Goal: Transaction & Acquisition: Purchase product/service

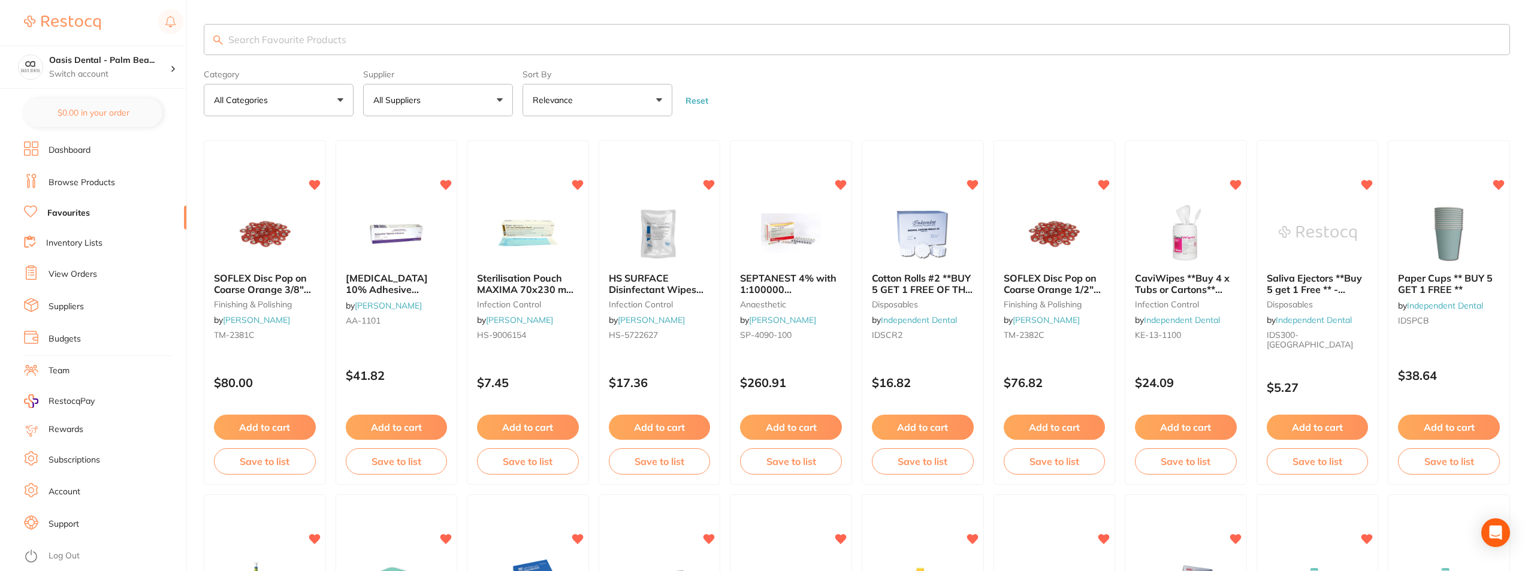
click at [430, 46] on input "search" at bounding box center [857, 39] width 1306 height 31
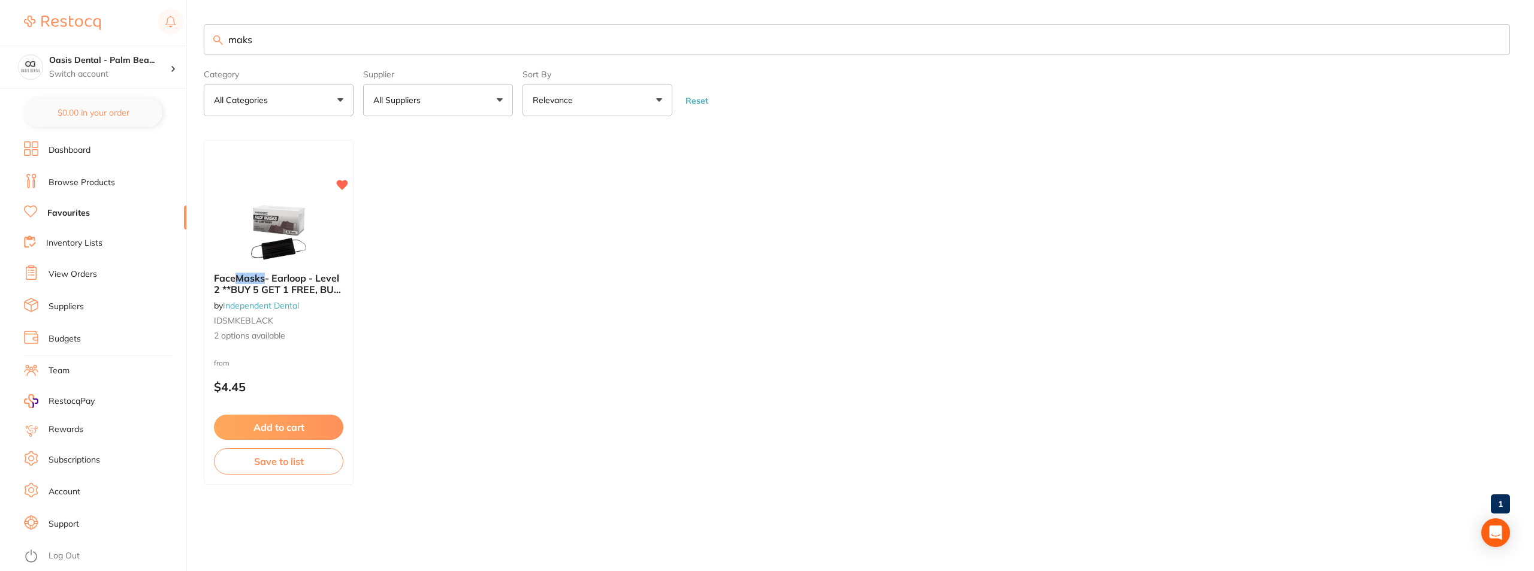
click at [241, 42] on input "maks" at bounding box center [857, 39] width 1306 height 31
type input "masks"
click at [322, 243] on div at bounding box center [279, 233] width 150 height 61
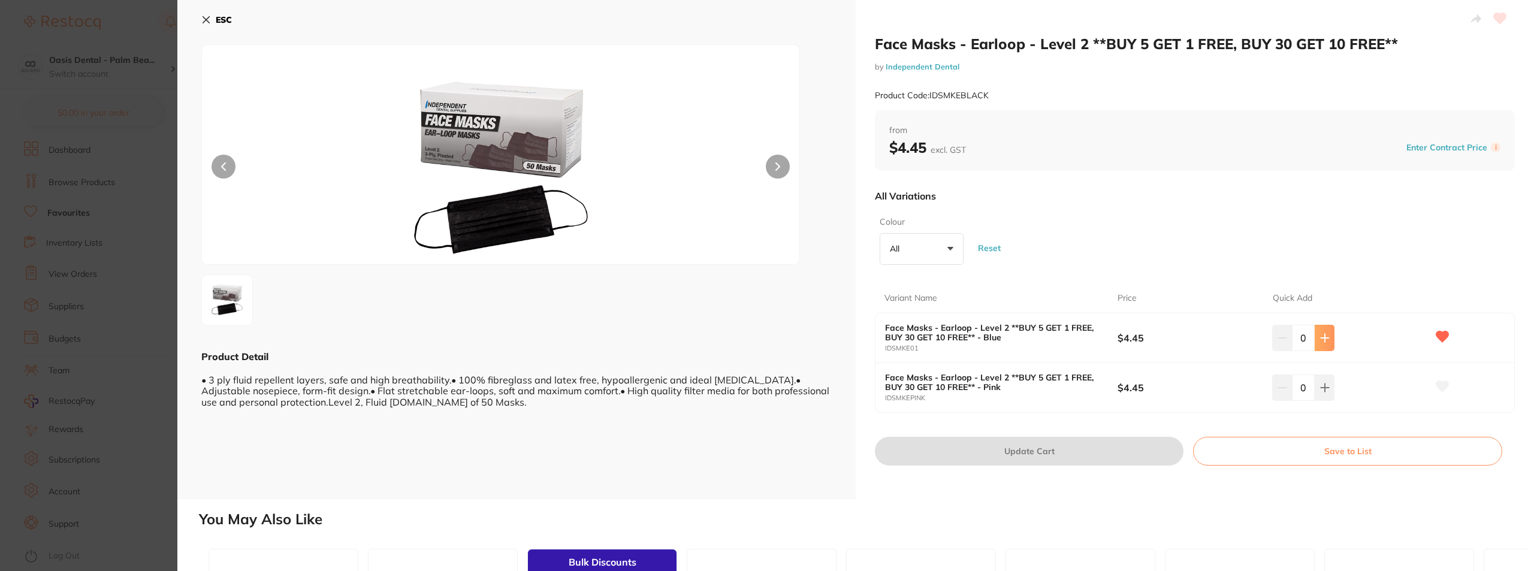
click at [1326, 337] on icon at bounding box center [1325, 338] width 10 height 10
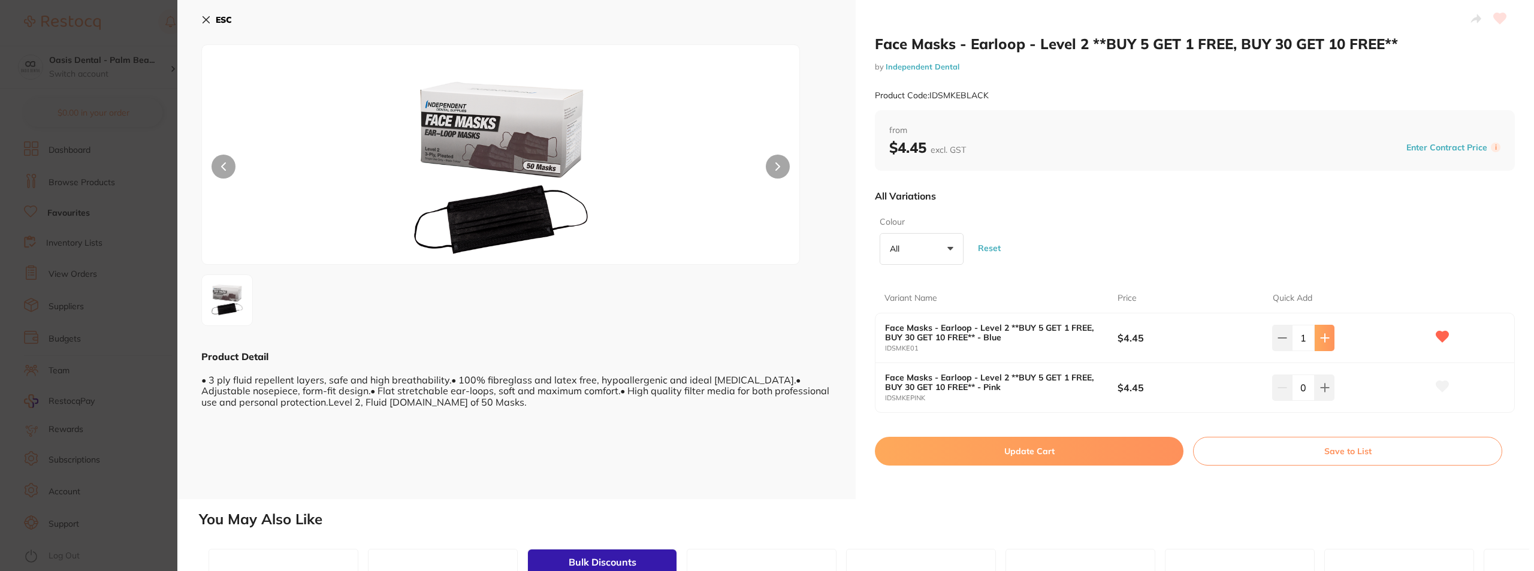
click at [1326, 337] on icon at bounding box center [1325, 338] width 10 height 10
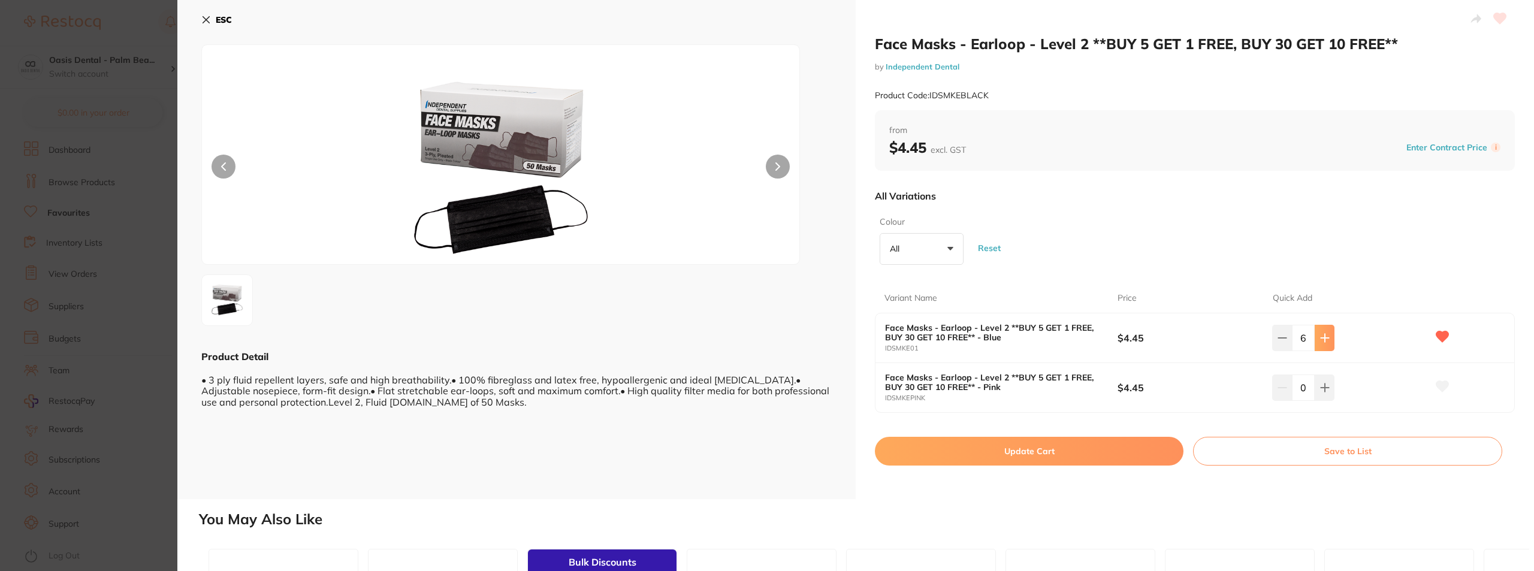
click at [1326, 337] on icon at bounding box center [1325, 338] width 10 height 10
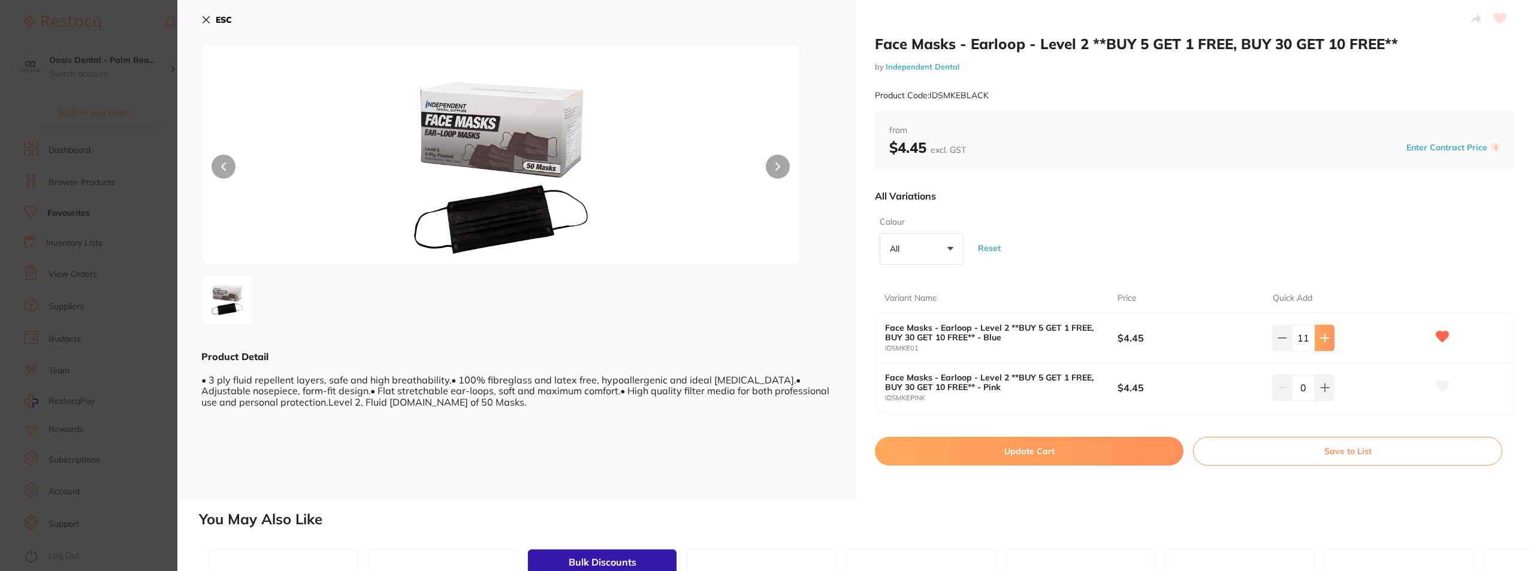
click at [1326, 337] on icon at bounding box center [1325, 338] width 10 height 10
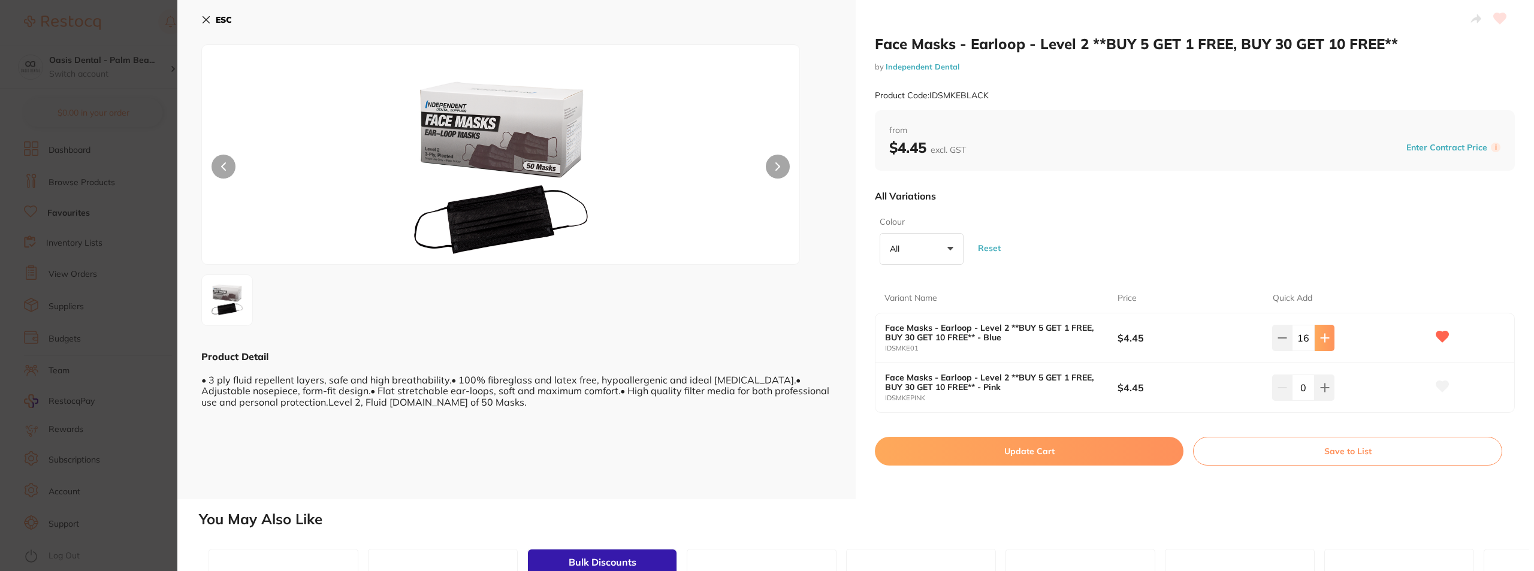
click at [1326, 337] on icon at bounding box center [1325, 338] width 10 height 10
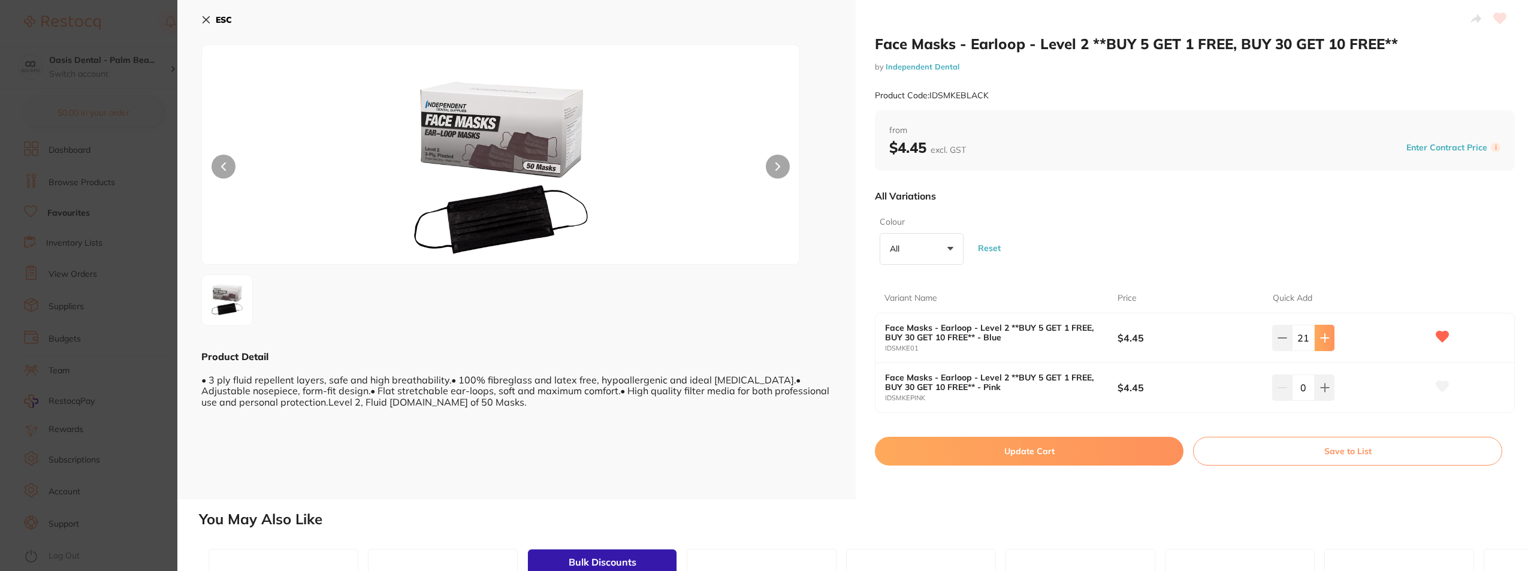
click at [1326, 337] on icon at bounding box center [1325, 338] width 10 height 10
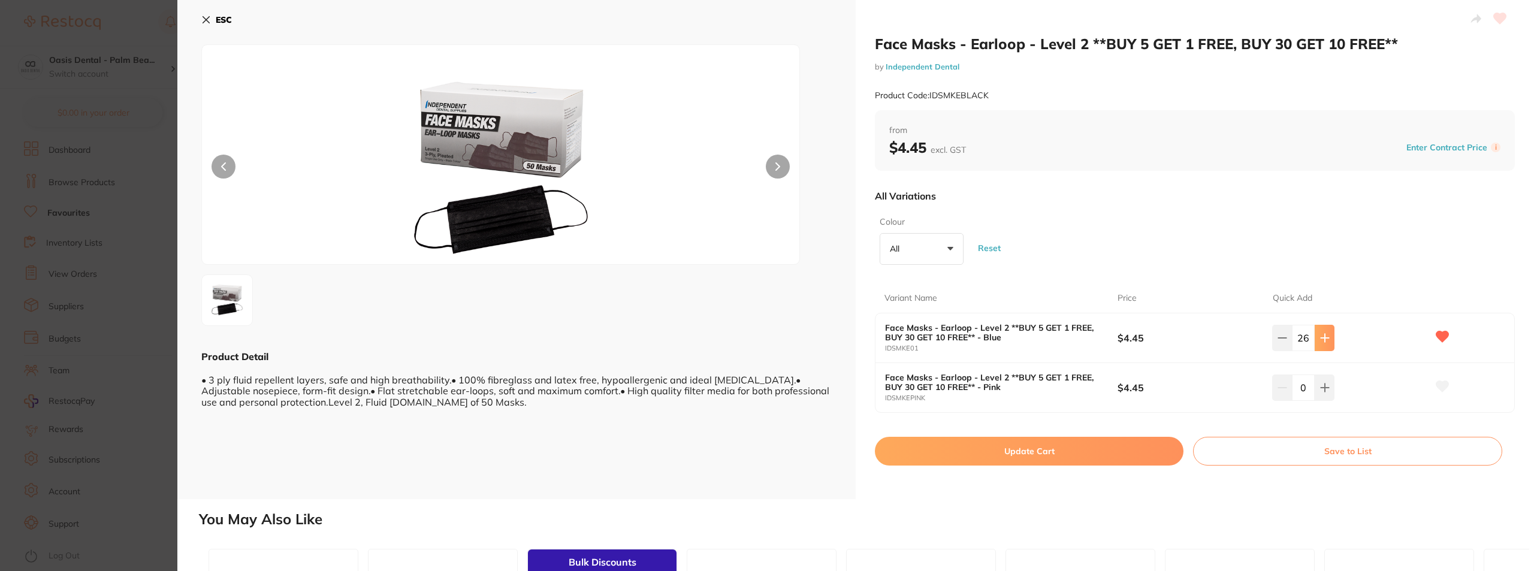
click at [1326, 337] on icon at bounding box center [1325, 338] width 10 height 10
click at [1284, 342] on icon at bounding box center [1282, 338] width 10 height 10
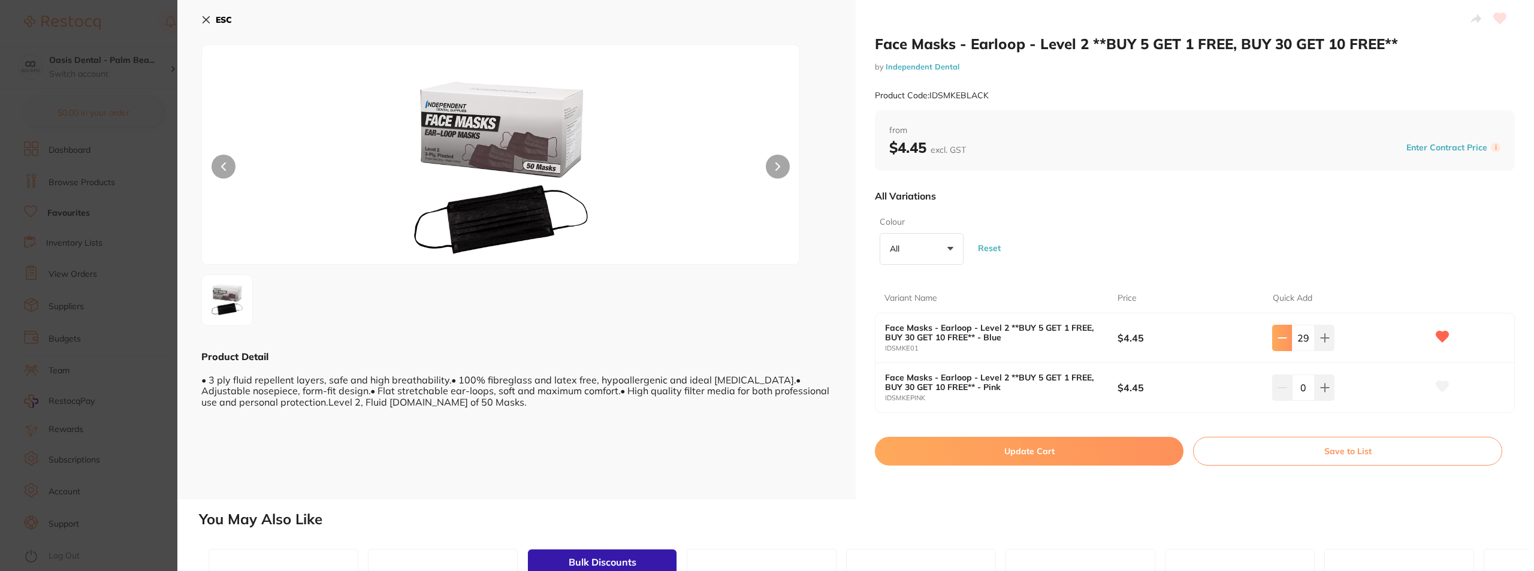
click at [1284, 342] on icon at bounding box center [1282, 338] width 10 height 10
type input "25"
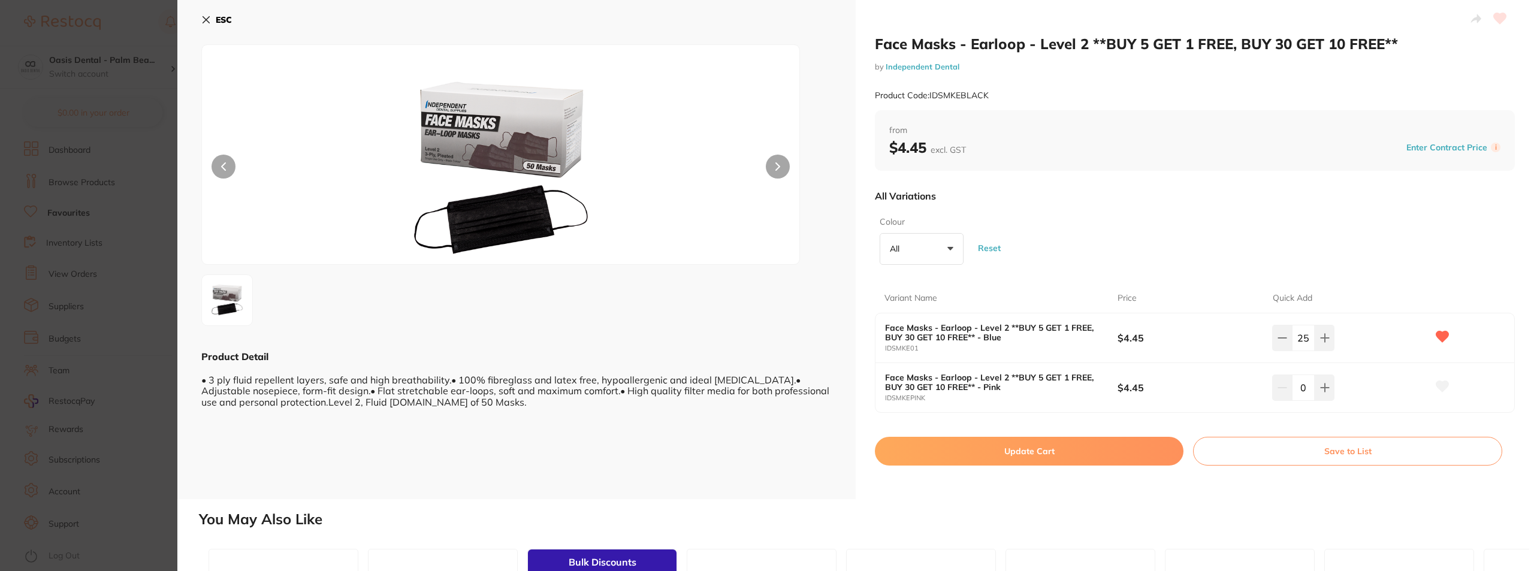
click at [1029, 446] on button "Update Cart" at bounding box center [1029, 451] width 309 height 29
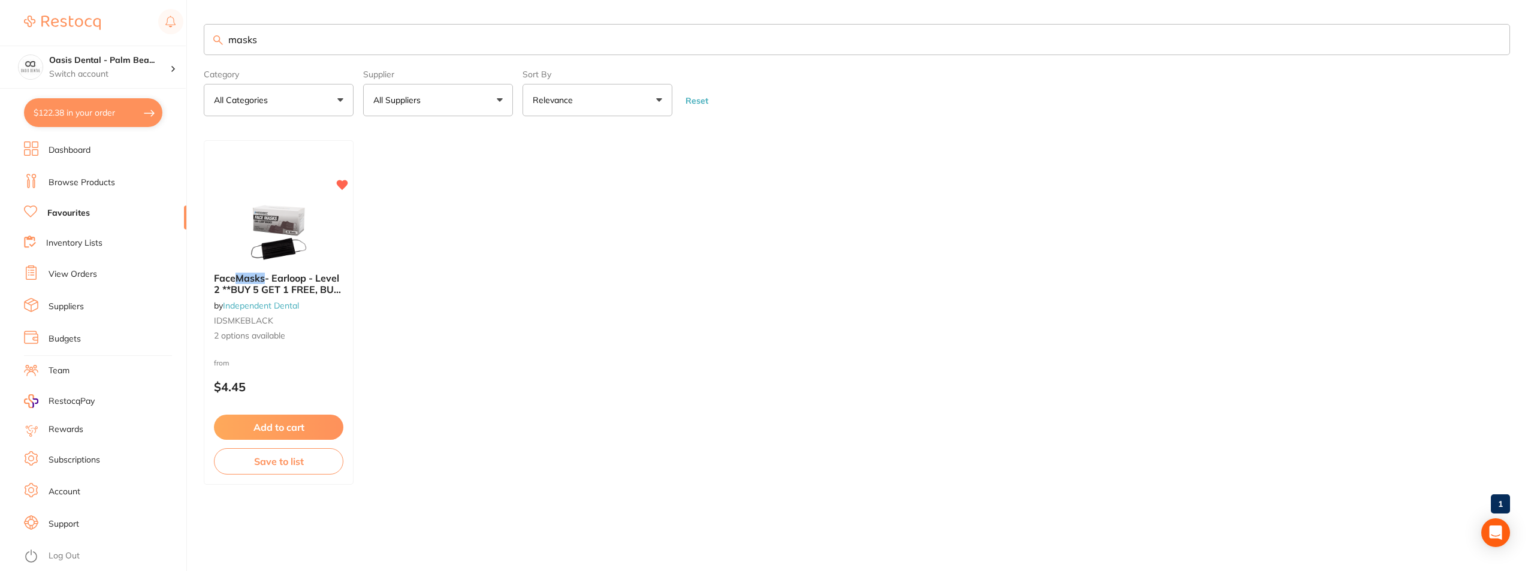
click at [138, 116] on button "$122.38 in your order" at bounding box center [93, 112] width 138 height 29
checkbox input "true"
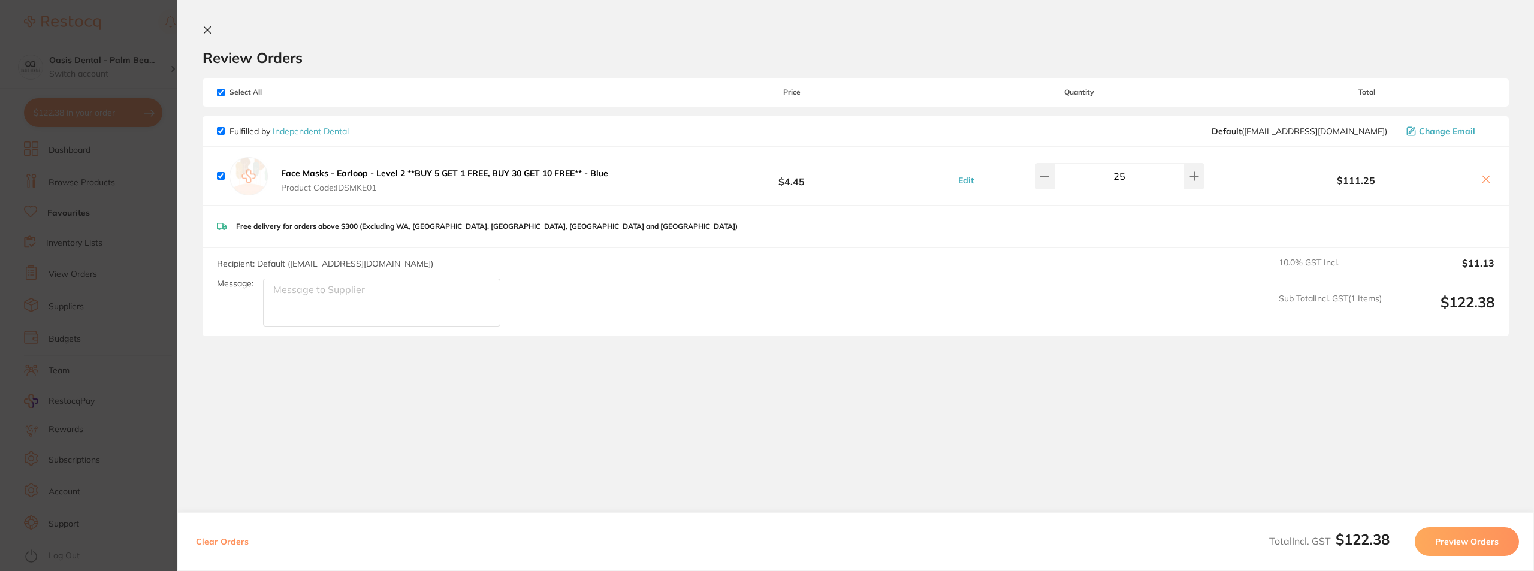
click at [1471, 537] on button "Preview Orders" at bounding box center [1467, 541] width 104 height 29
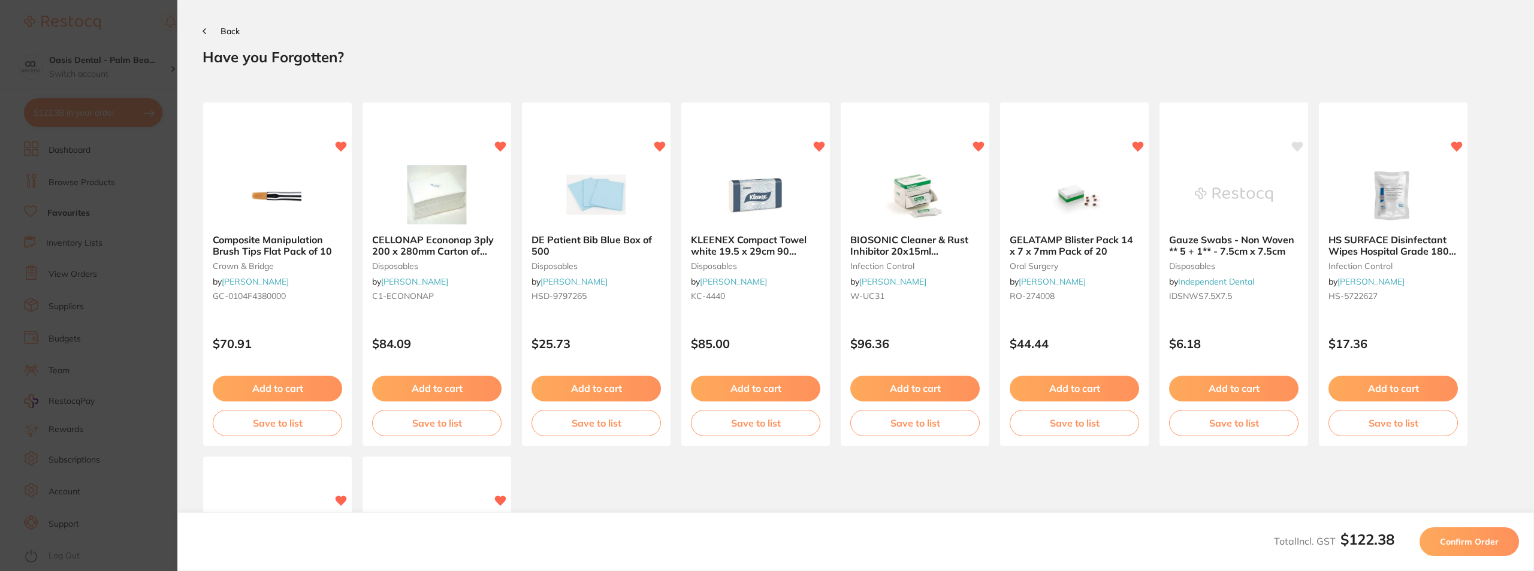
click at [1484, 533] on button "Confirm Order" at bounding box center [1468, 541] width 99 height 29
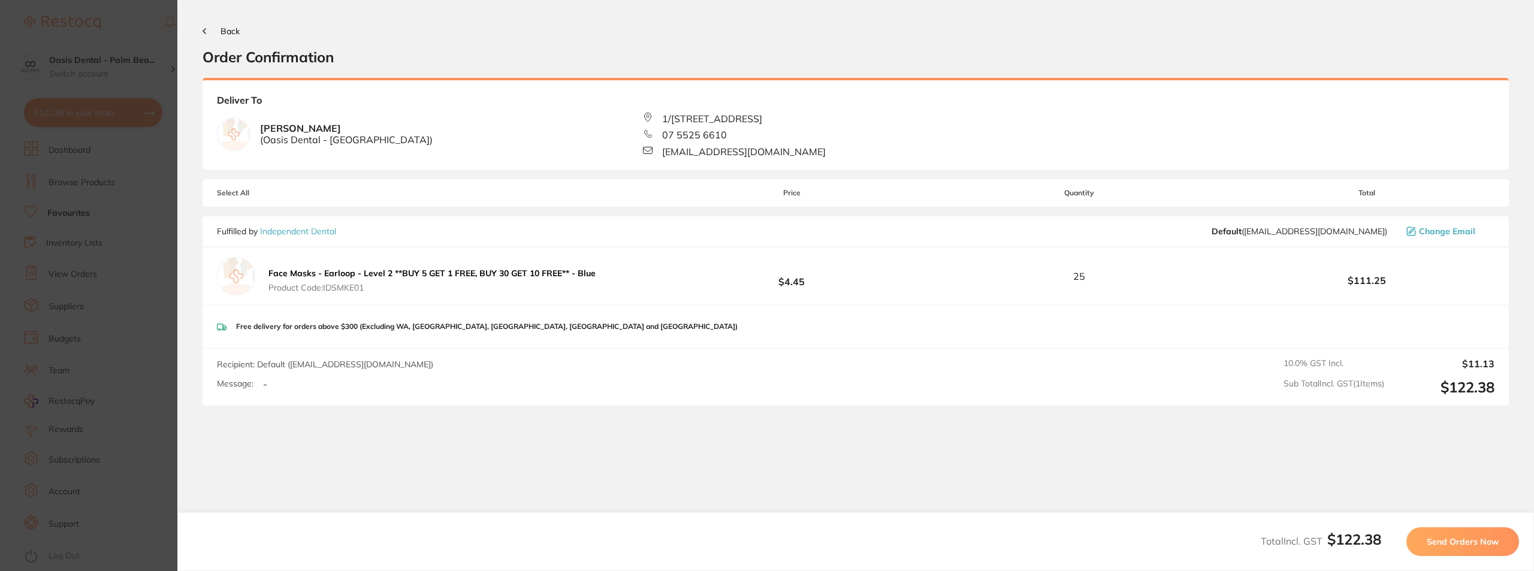
click at [1464, 542] on span "Send Orders Now" at bounding box center [1463, 541] width 72 height 11
